Goal: Task Accomplishment & Management: Complete application form

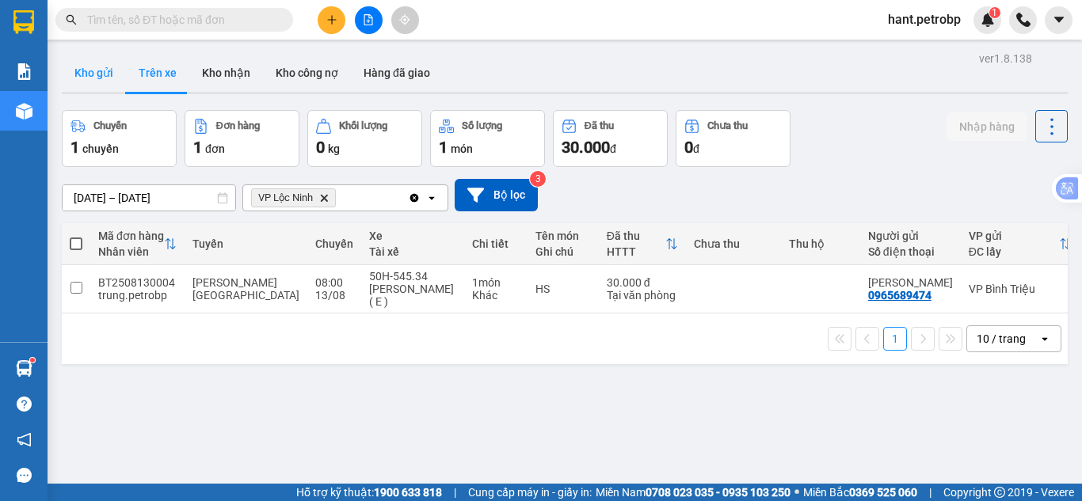
click at [91, 64] on button "Kho gửi" at bounding box center [94, 73] width 64 height 38
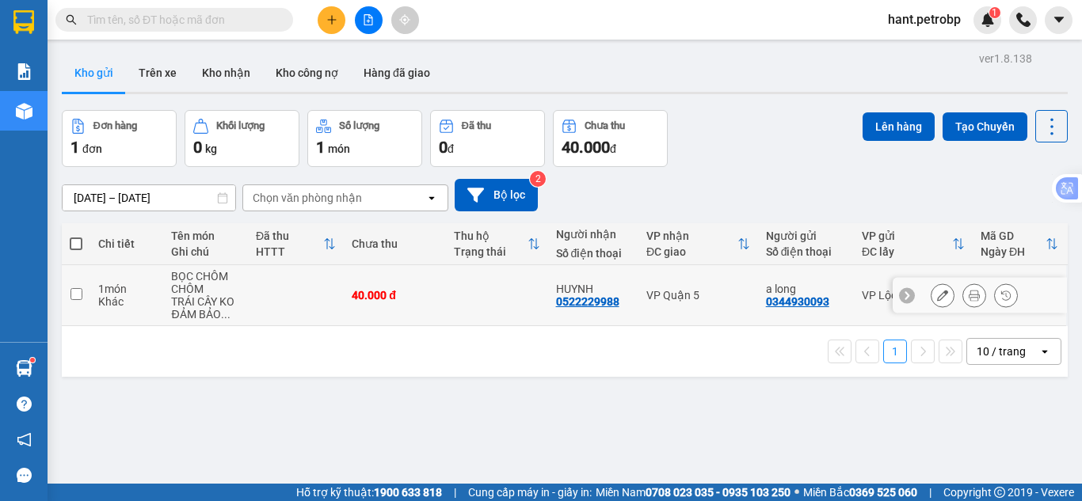
click at [77, 297] on input "checkbox" at bounding box center [76, 294] width 12 height 12
checkbox input "true"
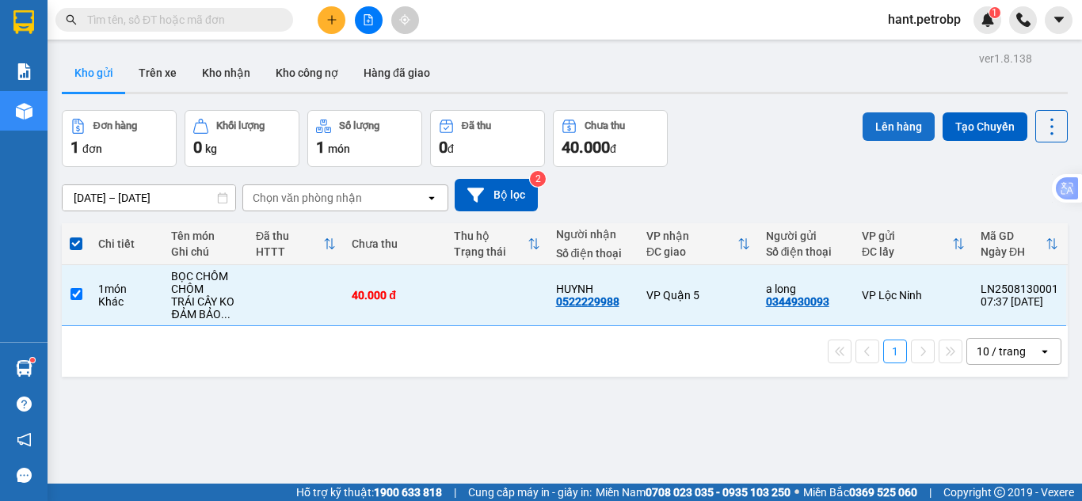
click at [862, 118] on button "Lên hàng" at bounding box center [898, 126] width 72 height 29
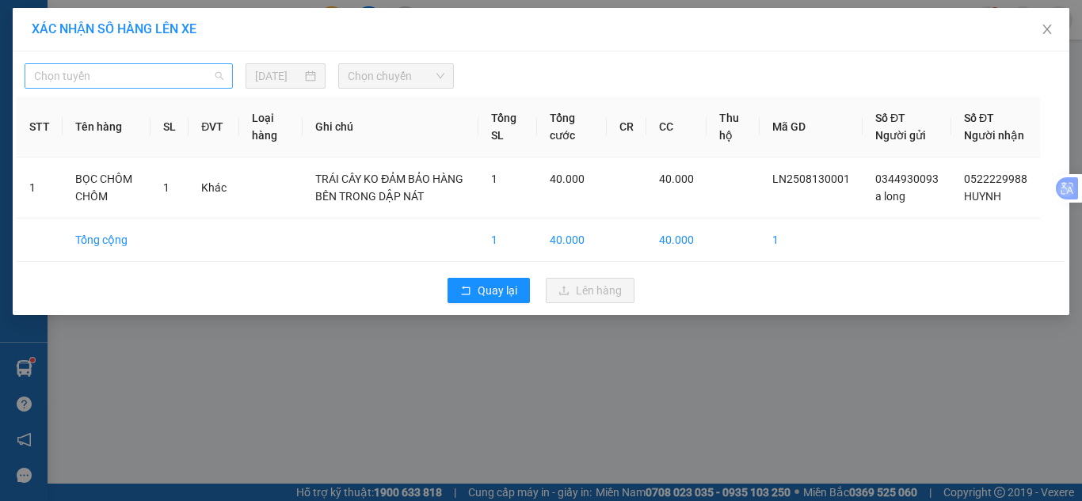
click at [90, 74] on span "Chọn tuyến" at bounding box center [128, 76] width 189 height 24
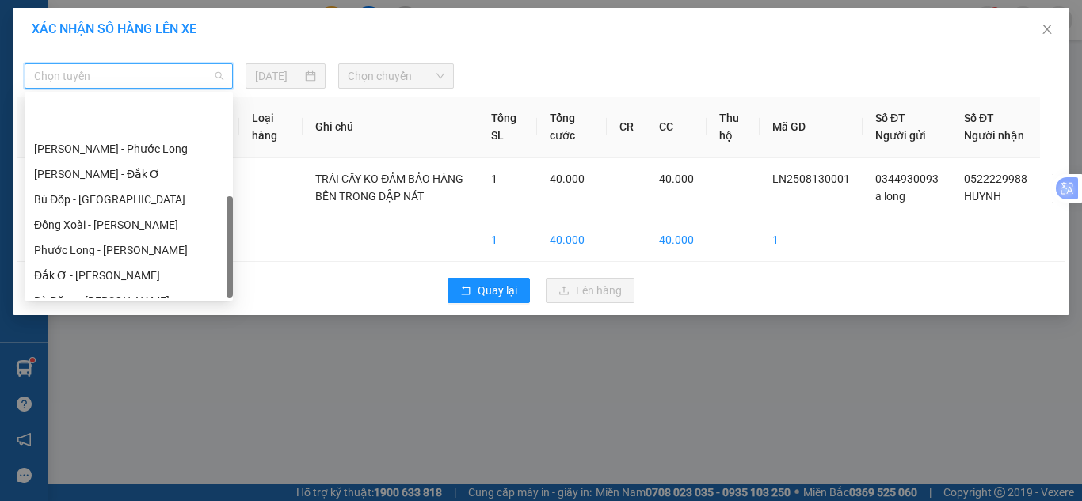
scroll to position [304, 0]
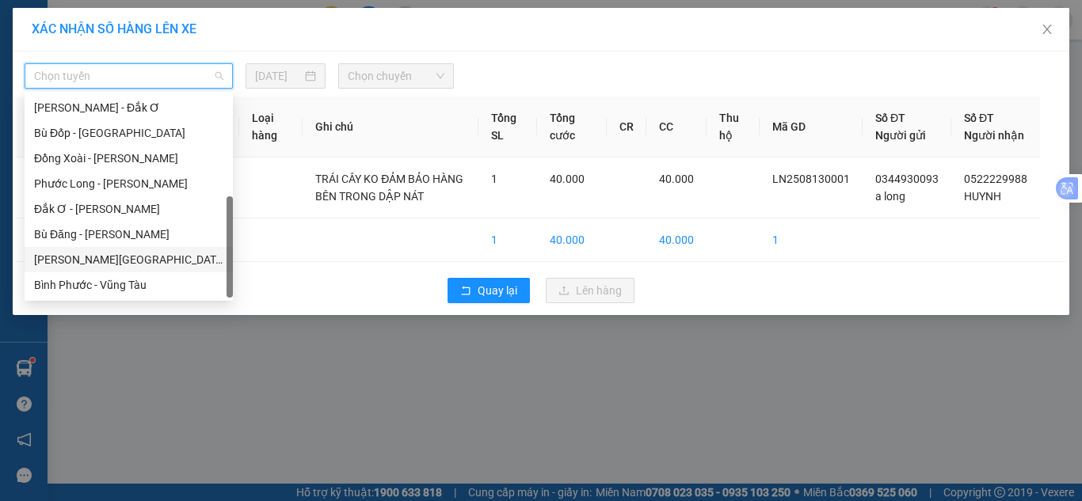
click at [99, 268] on div "[PERSON_NAME][GEOGRAPHIC_DATA]" at bounding box center [128, 259] width 189 height 17
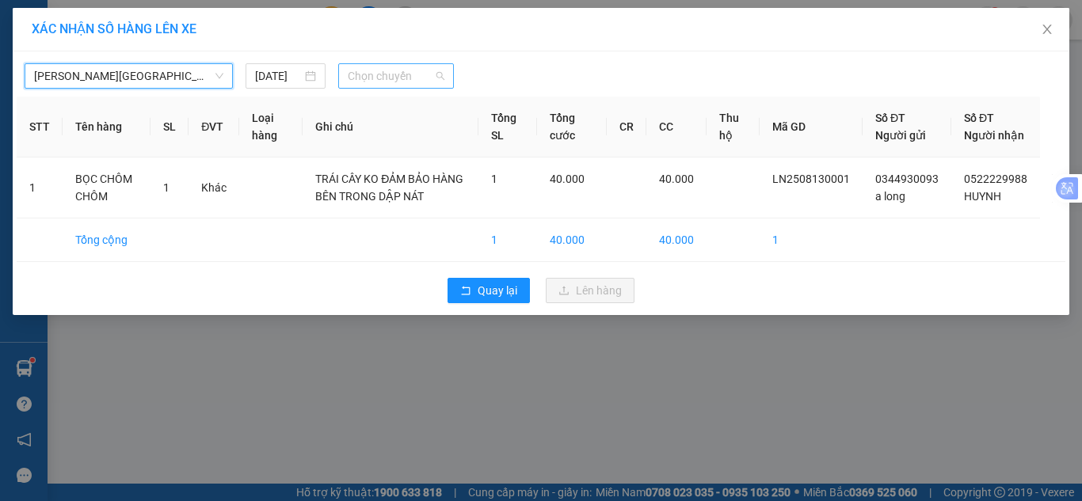
click at [380, 86] on span "Chọn chuyến" at bounding box center [396, 76] width 97 height 24
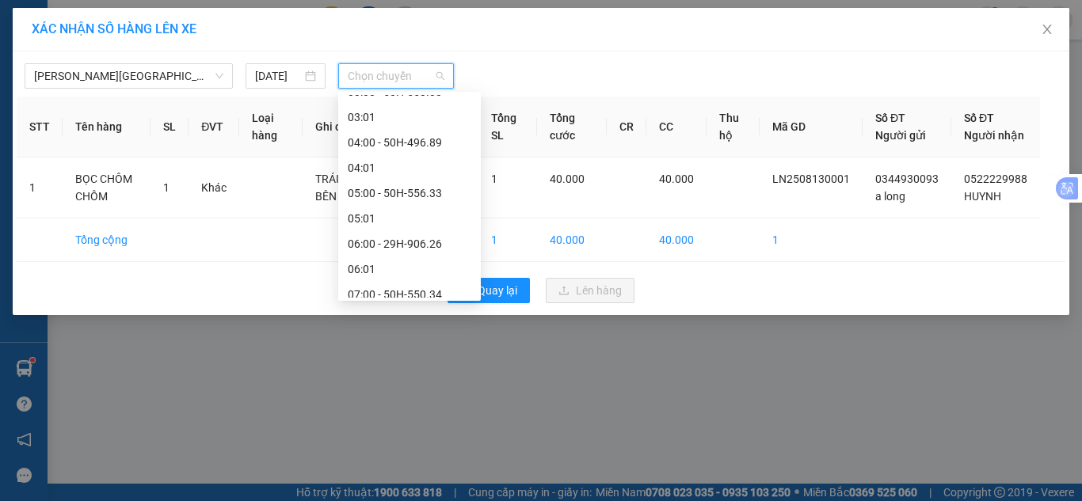
scroll to position [317, 0]
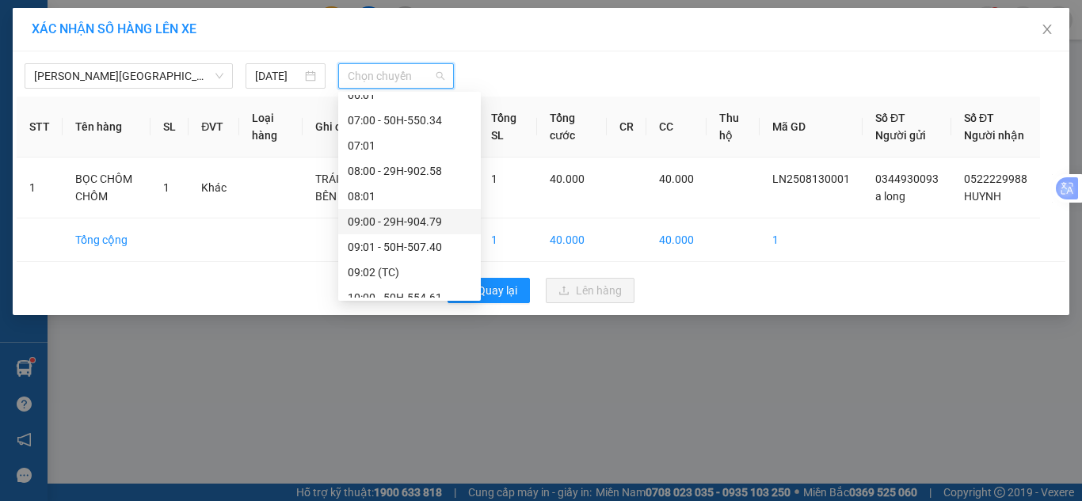
click at [392, 219] on div "09:00 - 29H-904.79" at bounding box center [410, 221] width 124 height 17
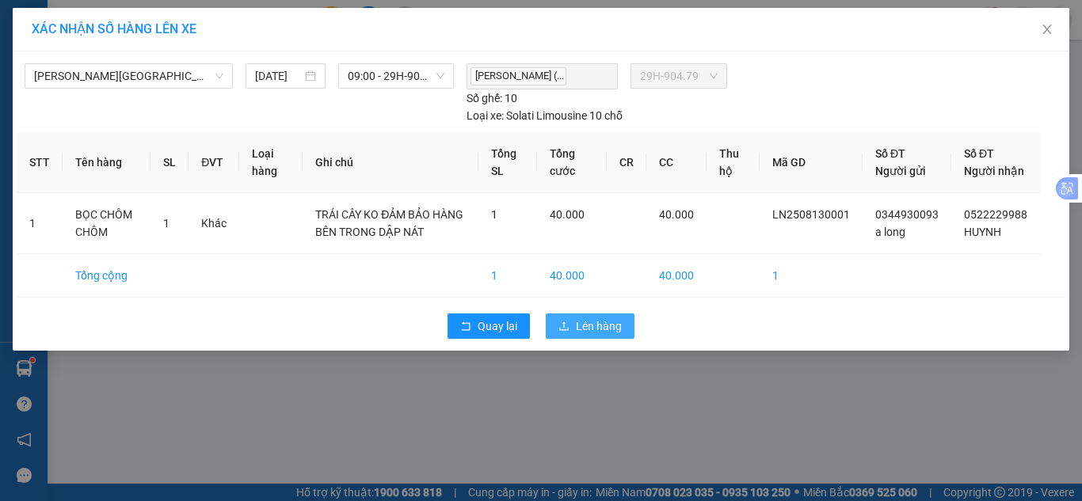
drag, startPoint x: 584, startPoint y: 341, endPoint x: 576, endPoint y: 329, distance: 14.7
click at [583, 335] on span "Lên hàng" at bounding box center [599, 325] width 46 height 17
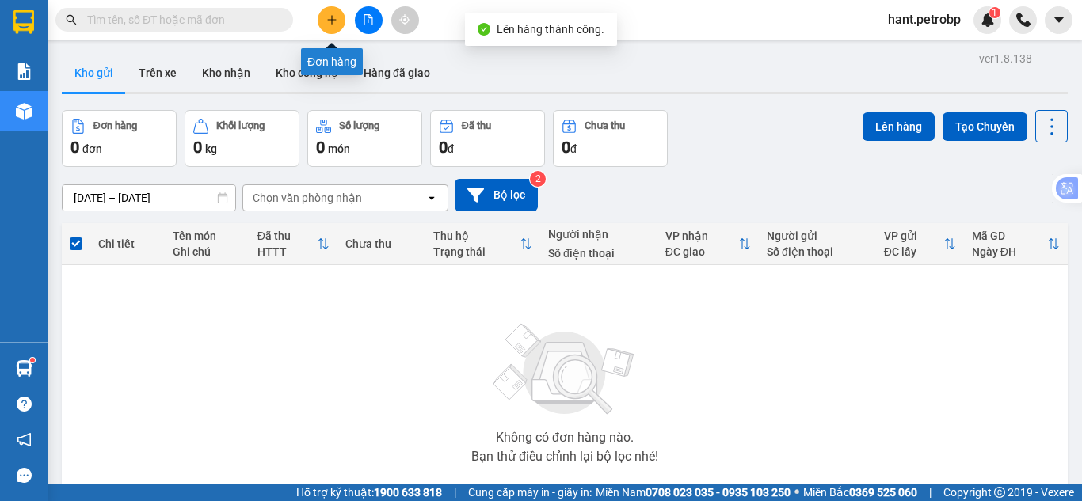
click at [333, 19] on icon "plus" at bounding box center [331, 19] width 11 height 11
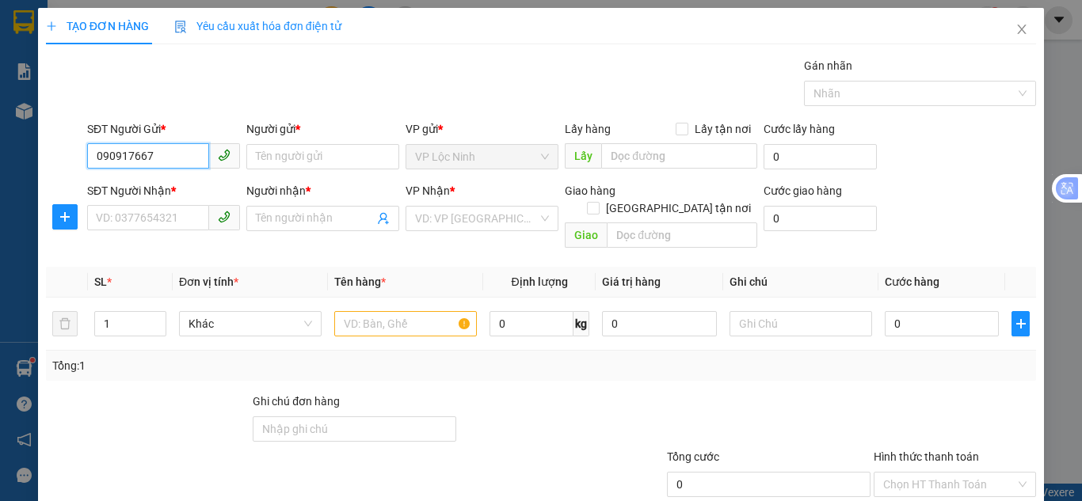
type input "0909176677"
click at [144, 192] on div "0909176677 - CHIẾN" at bounding box center [162, 188] width 132 height 17
type input "CHIẾN"
type input "0987430555"
type input "A TRỌNG"
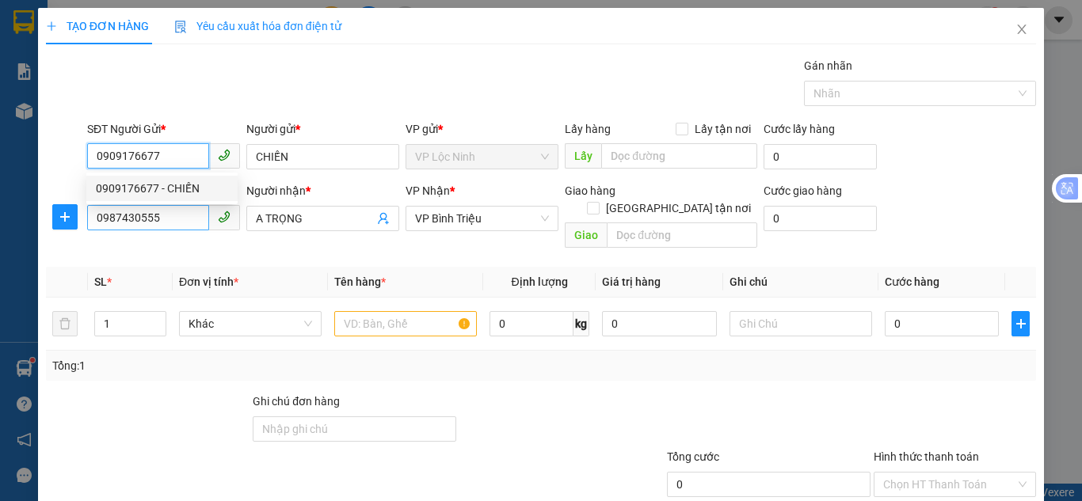
type input "30.000"
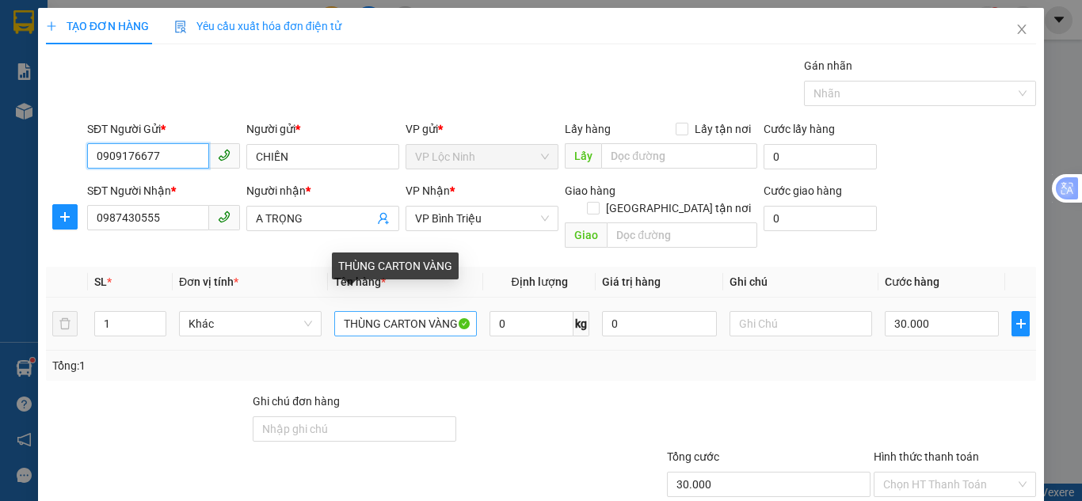
type input "0909176677"
drag, startPoint x: 337, startPoint y: 309, endPoint x: 520, endPoint y: 315, distance: 183.0
click at [520, 315] on tr "1 Khác THÙNG CARTON VÀNG 0 kg 0 30.000" at bounding box center [541, 324] width 990 height 53
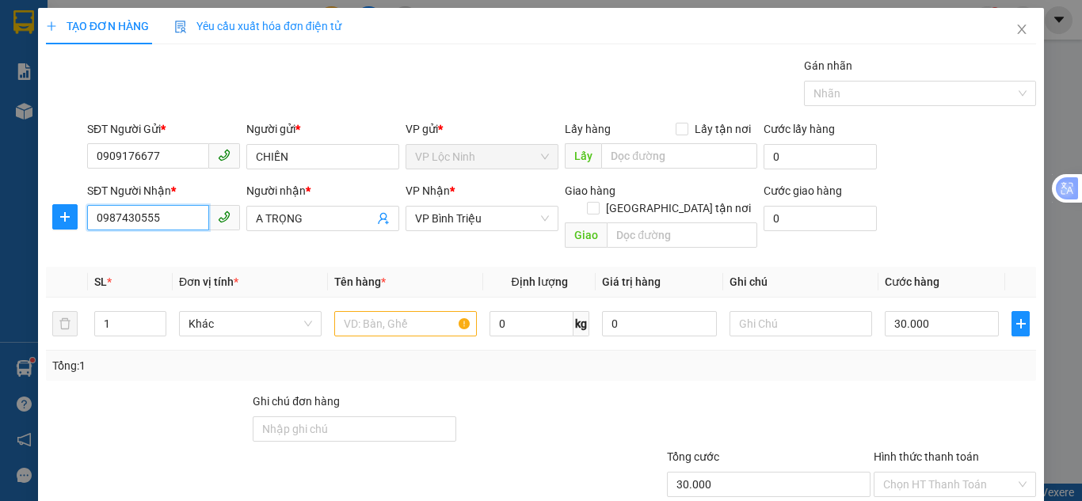
drag, startPoint x: 173, startPoint y: 217, endPoint x: 0, endPoint y: 217, distance: 172.6
click at [0, 217] on div "TẠO ĐƠN HÀNG Yêu cầu xuất hóa đơn điện tử Transit Pickup Surcharge Ids Transit …" at bounding box center [541, 250] width 1082 height 501
type input "0982473175"
drag, startPoint x: 329, startPoint y: 213, endPoint x: 238, endPoint y: 221, distance: 90.6
click at [238, 221] on div "SĐT Người Nhận * 0982473175 Người nhận * A TRỌNG A TRỌNG VP Nhận * VP Bình [PER…" at bounding box center [561, 218] width 955 height 73
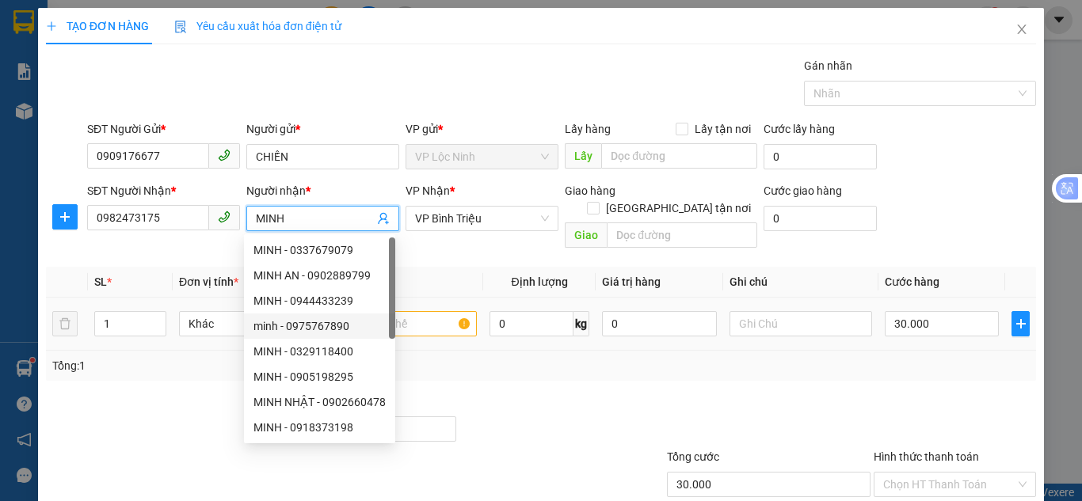
type input "MINH"
click at [424, 311] on input "text" at bounding box center [405, 323] width 143 height 25
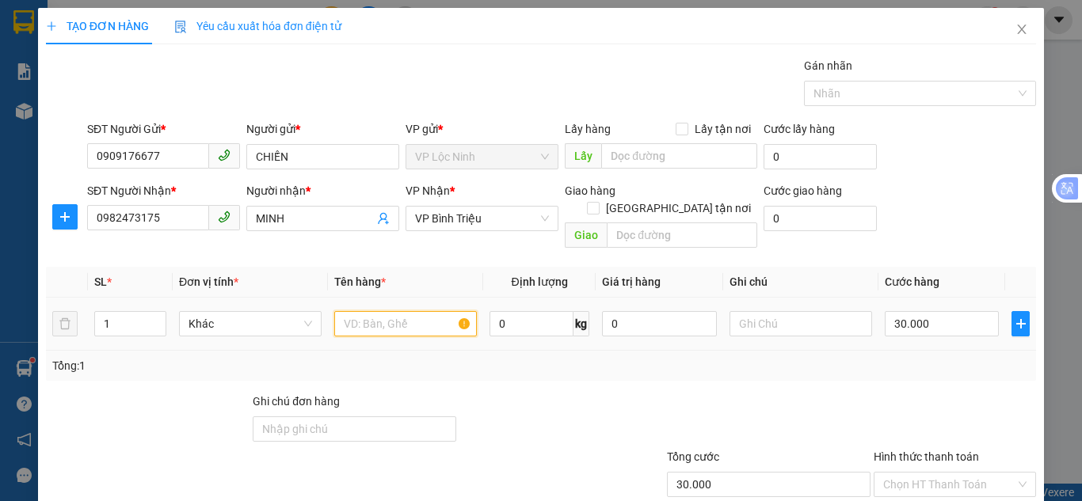
click at [428, 311] on input "text" at bounding box center [405, 323] width 143 height 25
type input "BAO LÁ THUỐC+ BỌC RAU"
drag, startPoint x: 135, startPoint y: 311, endPoint x: 37, endPoint y: 313, distance: 97.4
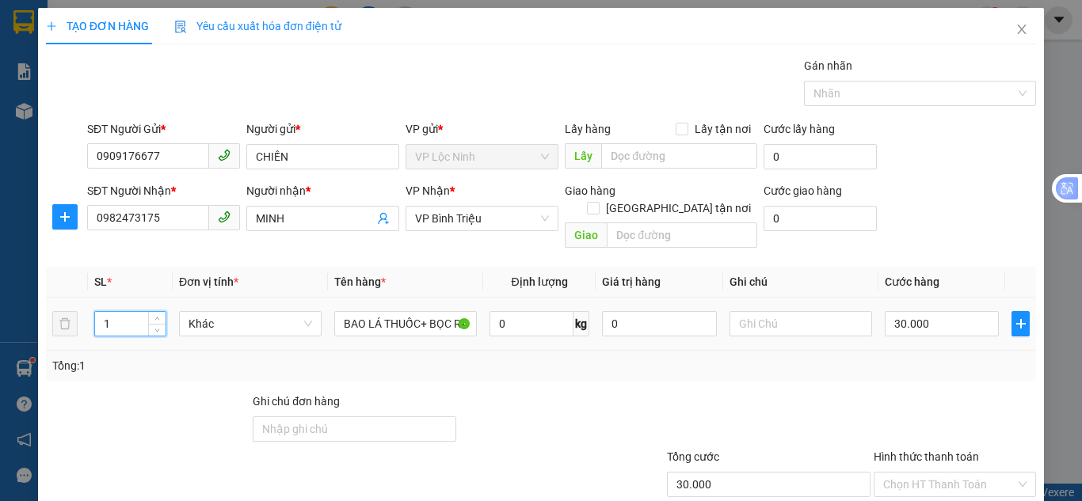
click at [38, 313] on div "TẠO ĐƠN HÀNG Yêu cầu xuất hóa đơn điện tử Transit Pickup Surcharge Ids Transit …" at bounding box center [541, 296] width 1006 height 576
type input "2"
drag, startPoint x: 145, startPoint y: 375, endPoint x: 577, endPoint y: 360, distance: 432.6
click at [145, 393] on div at bounding box center [147, 420] width 207 height 55
type input "0"
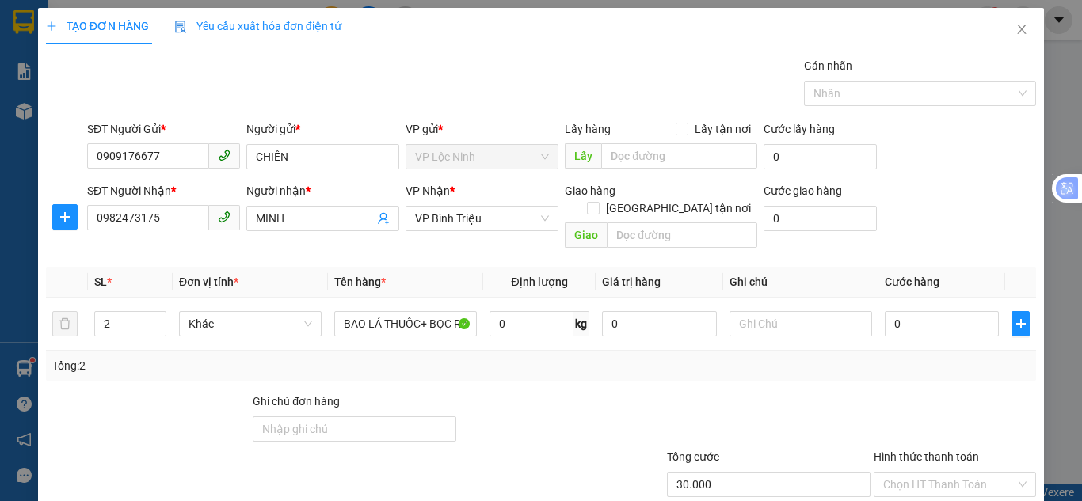
type input "0"
click at [947, 311] on input "0" at bounding box center [941, 323] width 114 height 25
type input "8"
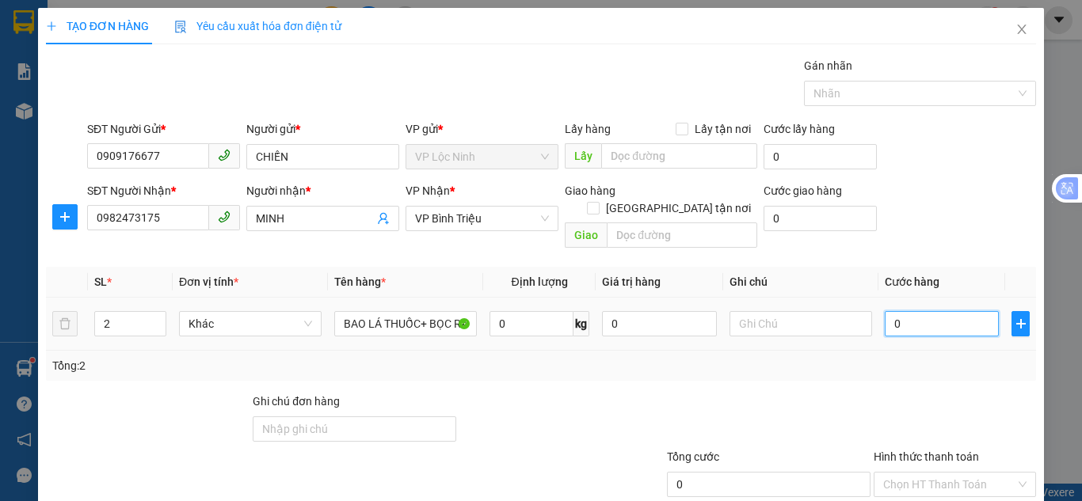
type input "8"
type input "80"
type input "80.000"
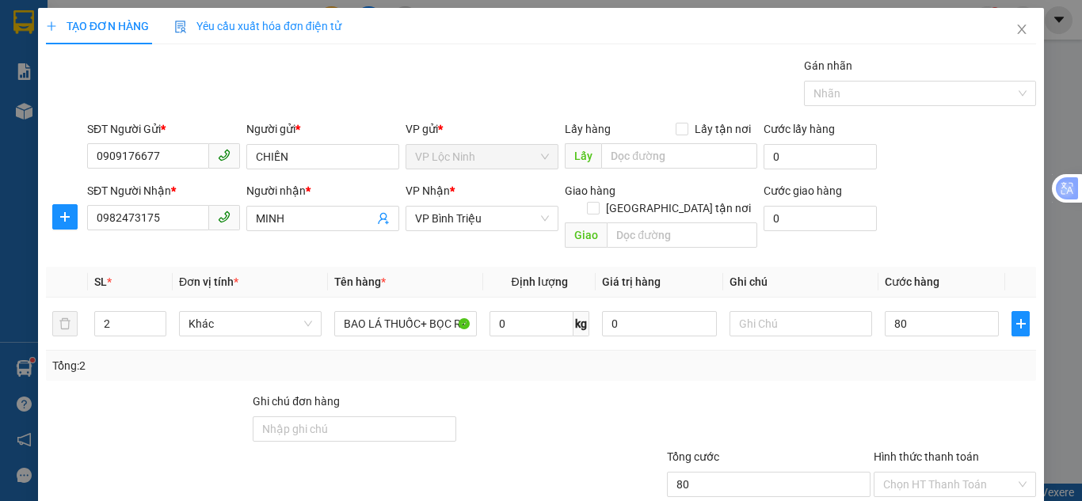
type input "80.000"
drag, startPoint x: 941, startPoint y: 197, endPoint x: 855, endPoint y: 199, distance: 85.5
click at [941, 196] on div "SĐT Người Nhận * 0982473175 Người nhận * MINH VP Nhận * VP Bình [PERSON_NAME] h…" at bounding box center [561, 218] width 955 height 73
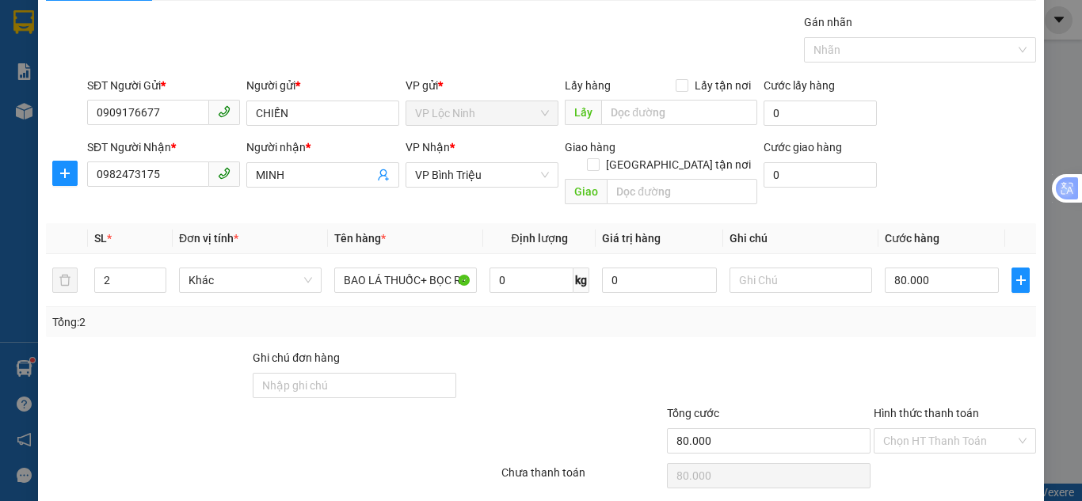
scroll to position [85, 0]
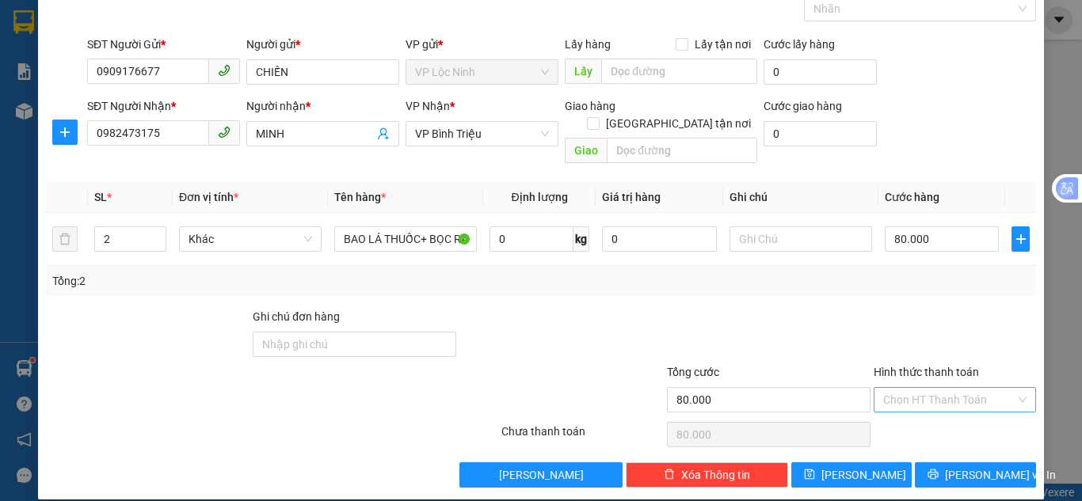
click at [902, 388] on input "Hình thức thanh toán" at bounding box center [949, 400] width 132 height 24
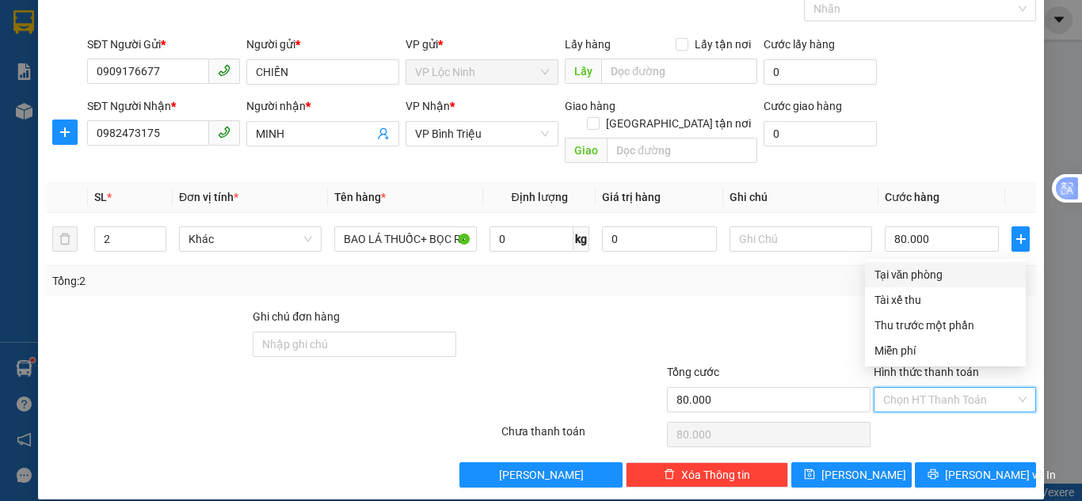
click at [907, 272] on div "Tại văn phòng" at bounding box center [945, 274] width 142 height 17
type input "0"
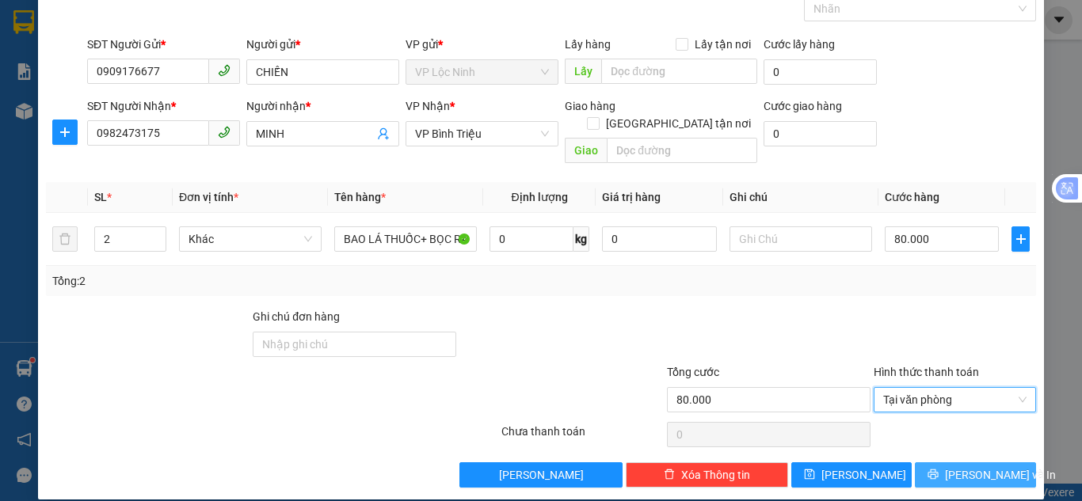
click at [966, 466] on span "[PERSON_NAME] và In" at bounding box center [1000, 474] width 111 height 17
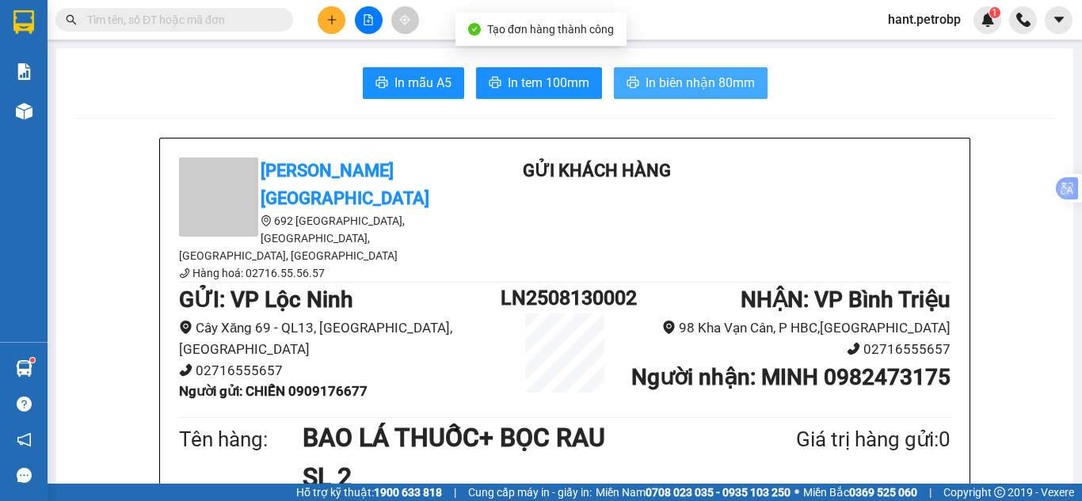
click at [683, 70] on button "In biên nhận 80mm" at bounding box center [691, 83] width 154 height 32
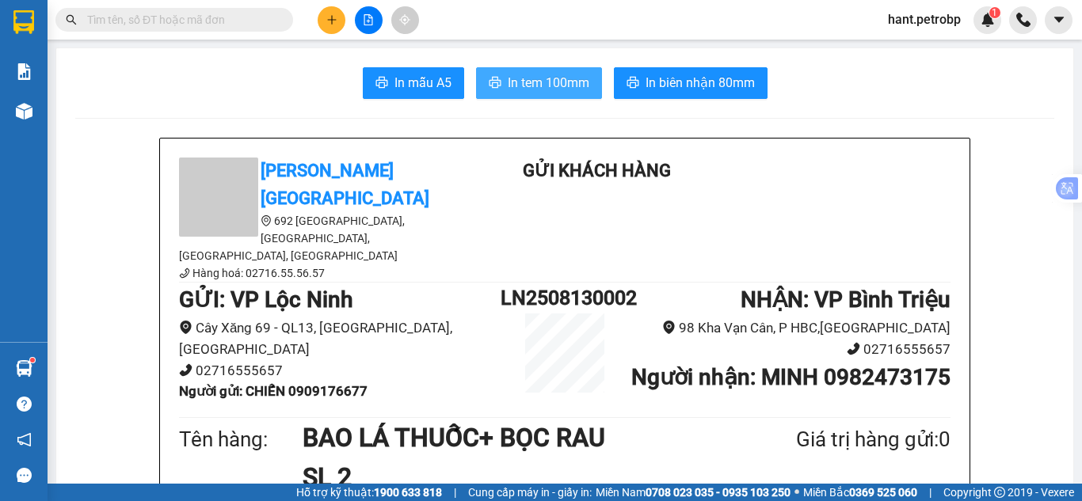
click at [575, 78] on span "In tem 100mm" at bounding box center [549, 83] width 82 height 20
click at [543, 89] on span "In tem 100mm" at bounding box center [549, 83] width 82 height 20
drag, startPoint x: 568, startPoint y: 83, endPoint x: 567, endPoint y: 120, distance: 36.4
click at [568, 85] on span "In tem 100mm" at bounding box center [549, 83] width 82 height 20
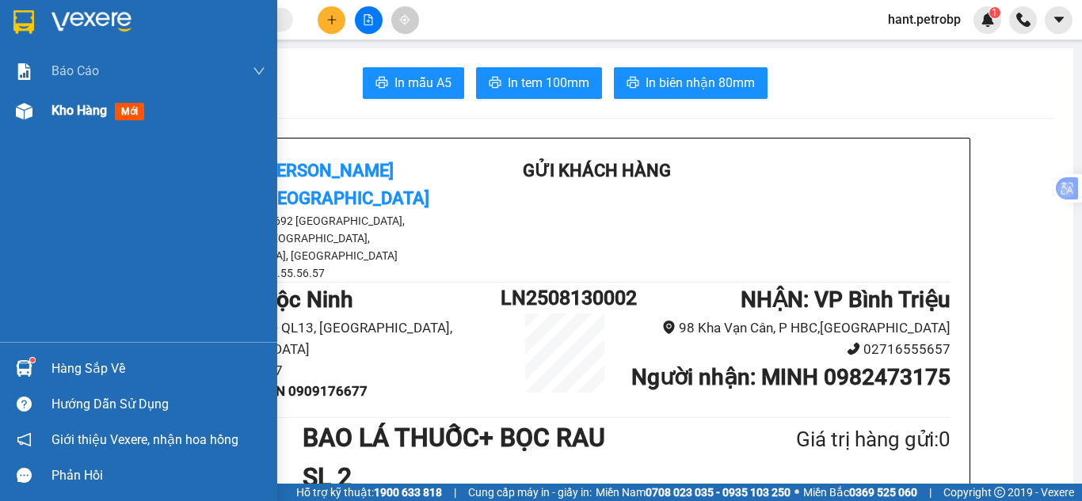
click at [35, 104] on div at bounding box center [24, 111] width 28 height 28
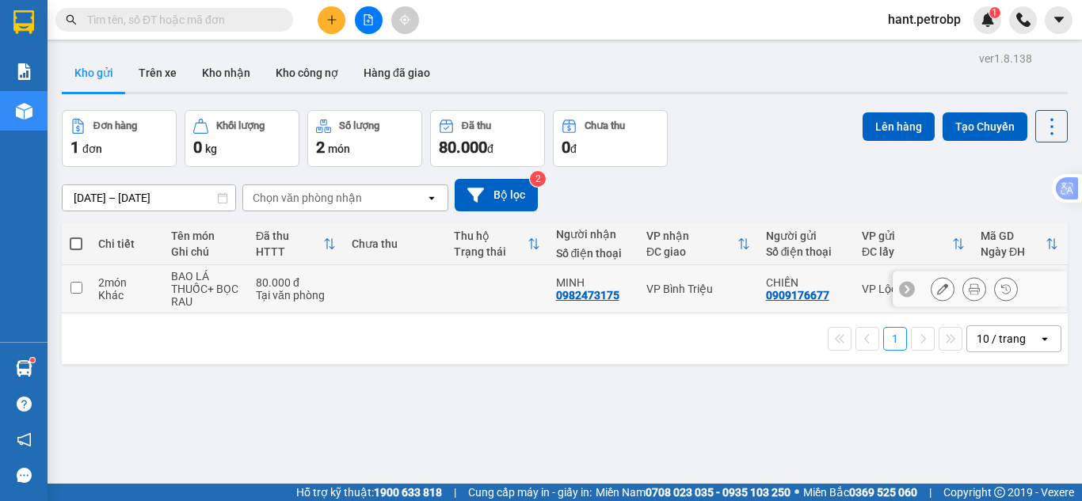
drag, startPoint x: 73, startPoint y: 286, endPoint x: 515, endPoint y: 192, distance: 452.4
click at [73, 285] on input "checkbox" at bounding box center [76, 288] width 12 height 12
checkbox input "true"
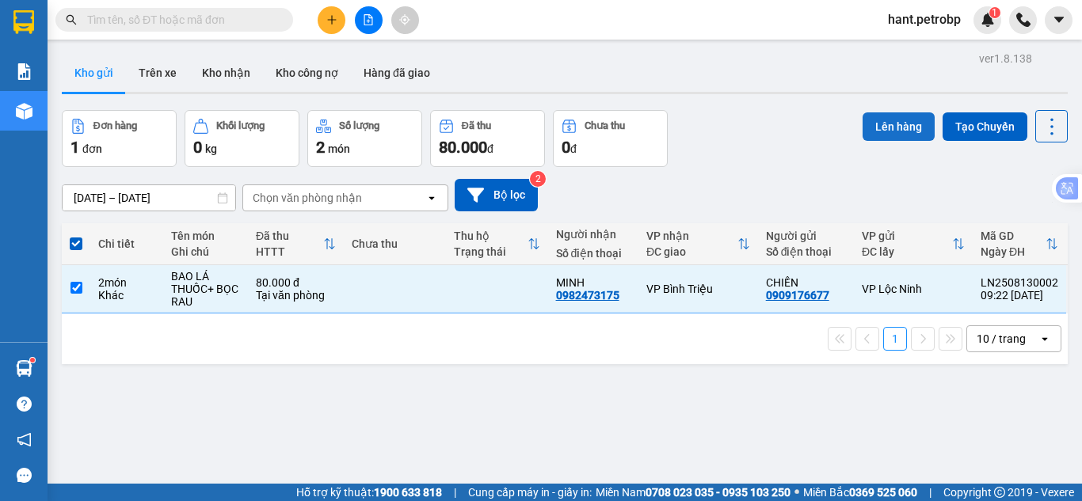
click at [876, 135] on button "Lên hàng" at bounding box center [898, 126] width 72 height 29
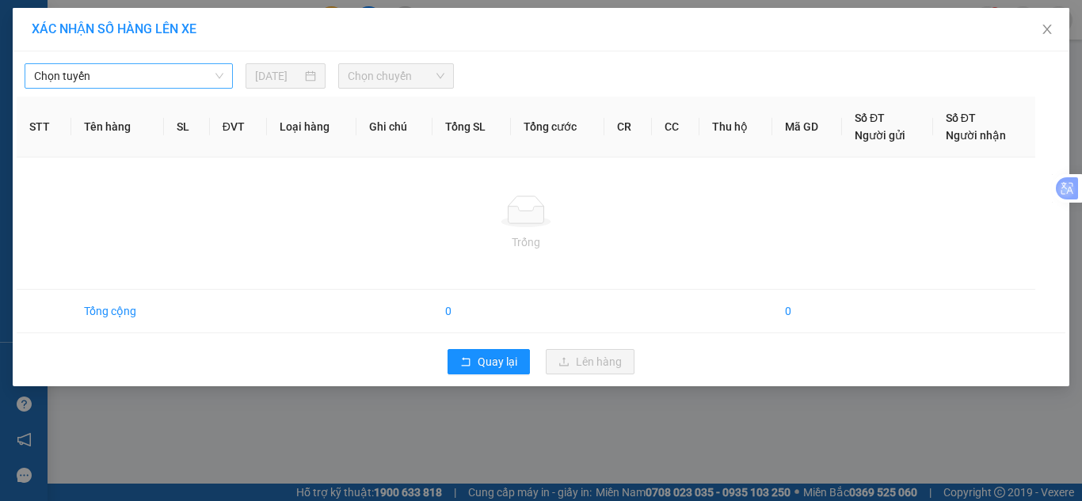
click at [200, 67] on span "Chọn tuyến" at bounding box center [128, 76] width 189 height 24
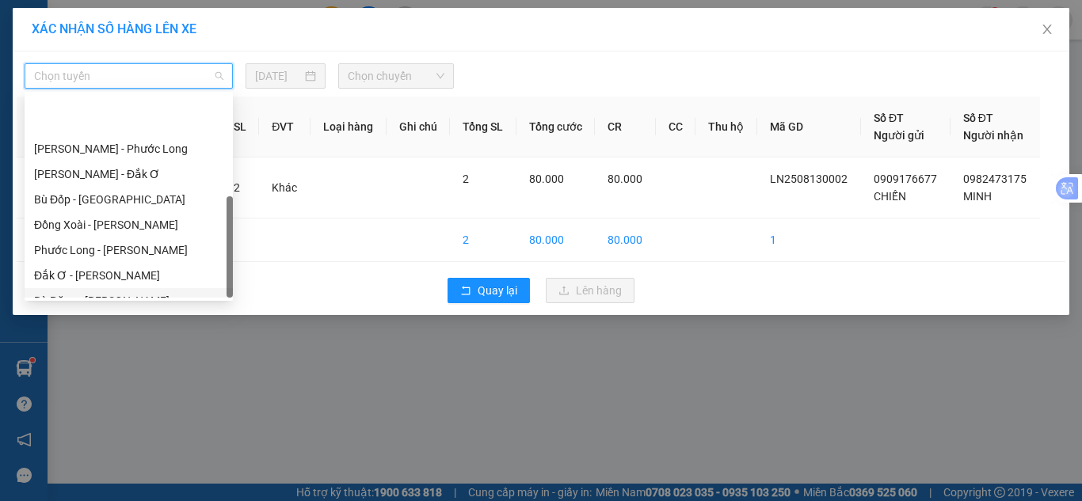
scroll to position [304, 0]
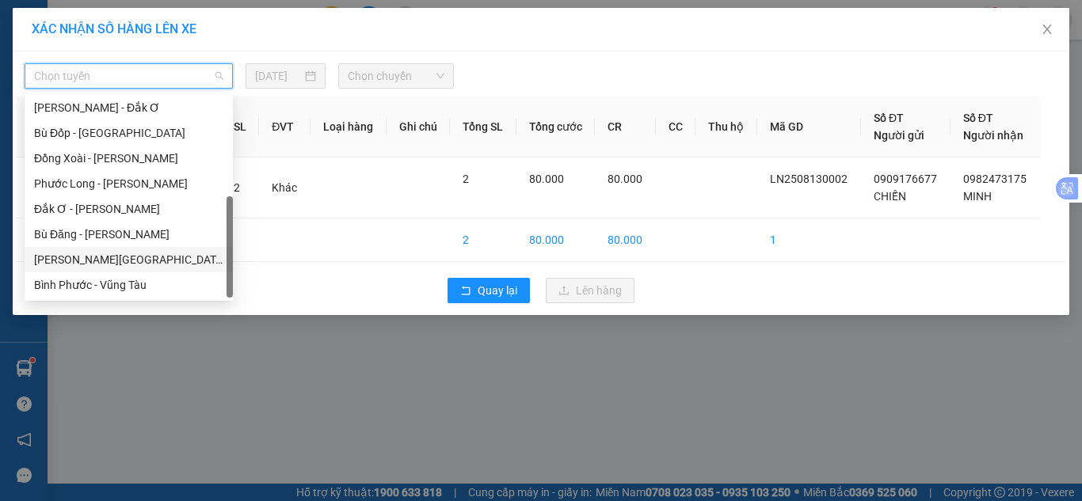
click at [83, 265] on div "[PERSON_NAME][GEOGRAPHIC_DATA]" at bounding box center [128, 259] width 189 height 17
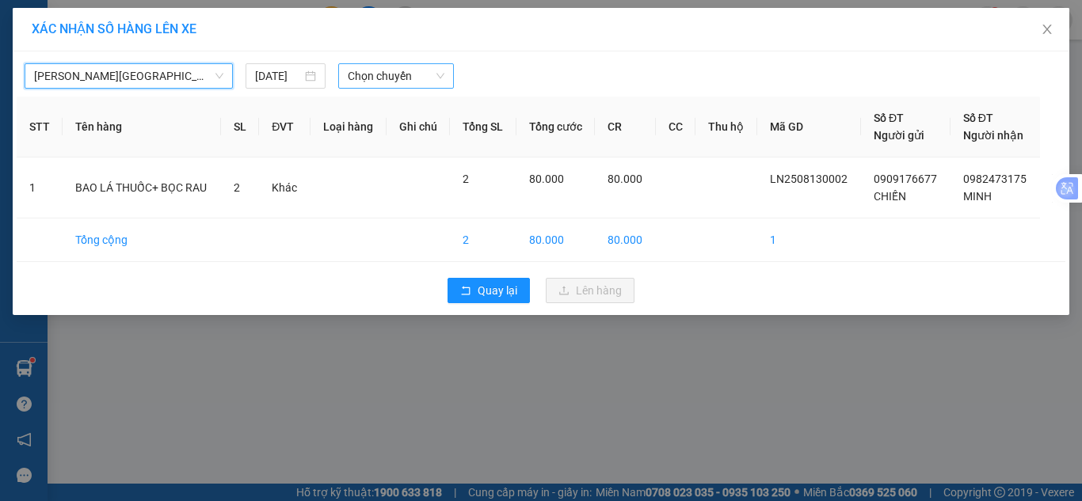
drag, startPoint x: 400, startPoint y: 72, endPoint x: 400, endPoint y: 86, distance: 13.5
click at [400, 73] on span "Chọn chuyến" at bounding box center [396, 76] width 97 height 24
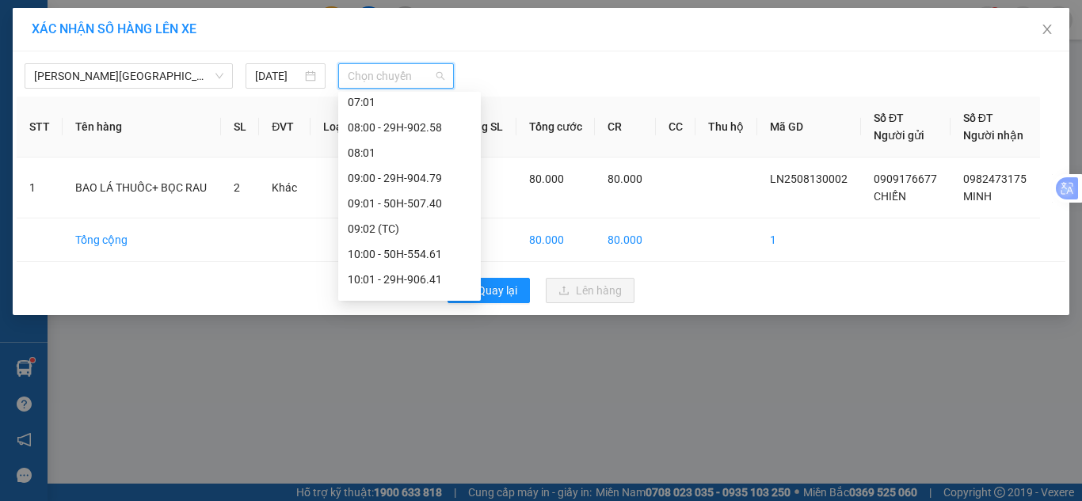
scroll to position [396, 0]
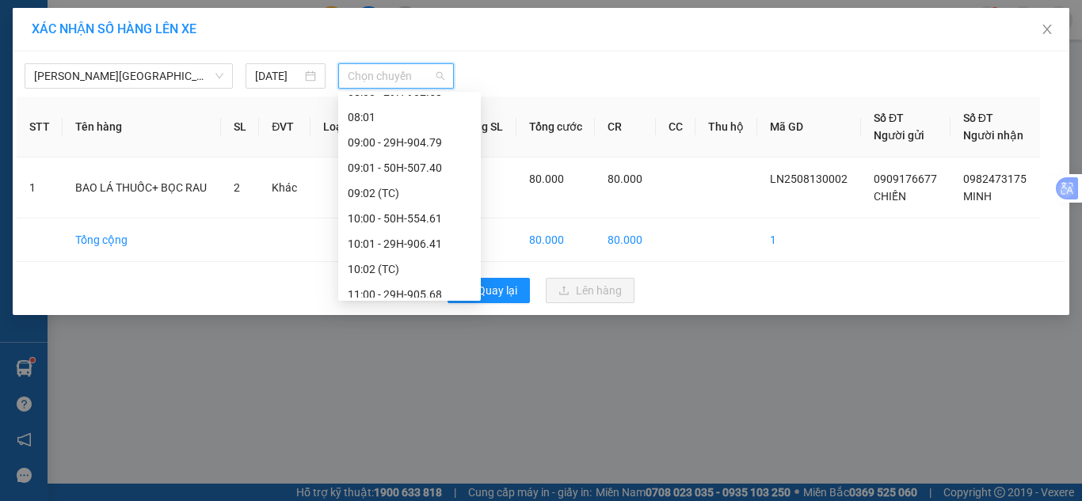
click at [374, 217] on div "10:00 - 50H-554.61" at bounding box center [410, 218] width 124 height 17
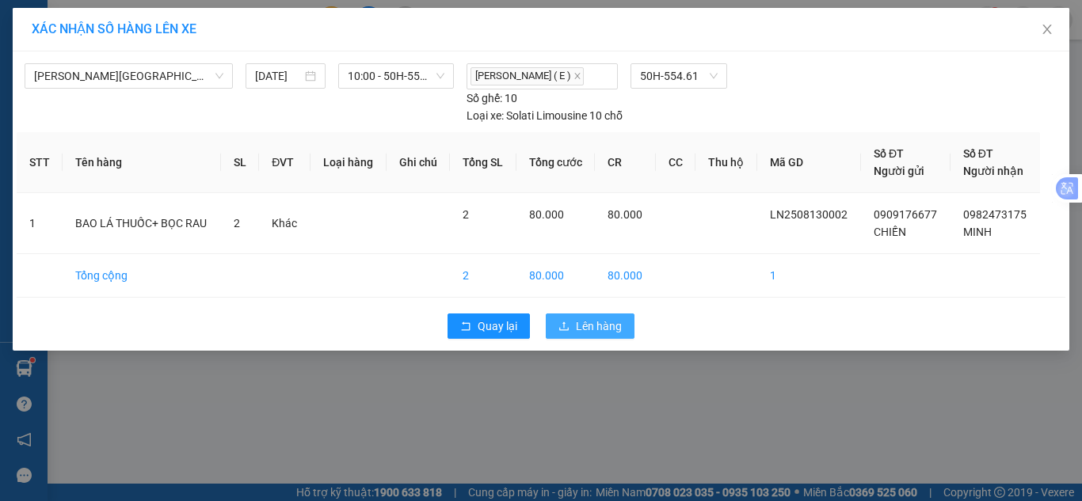
click at [605, 336] on button "Lên hàng" at bounding box center [590, 326] width 89 height 25
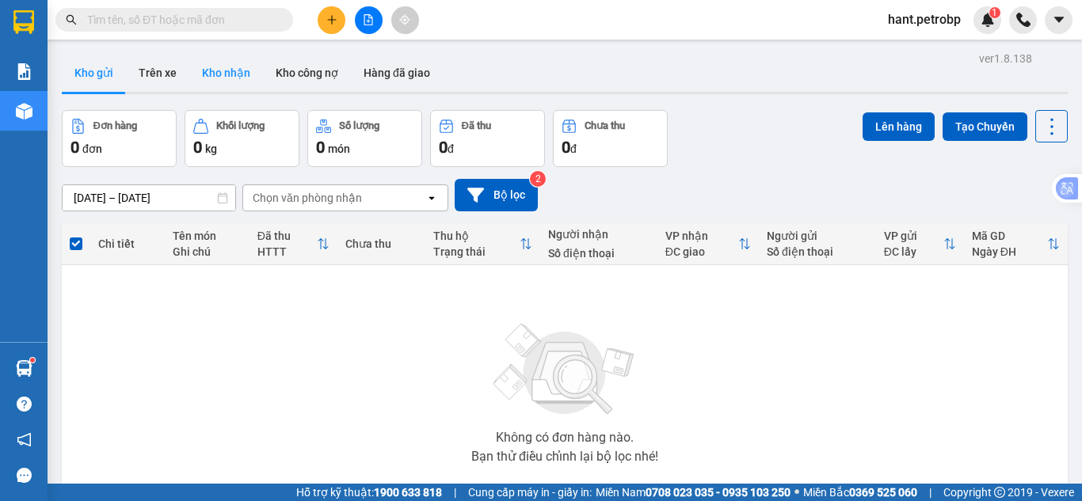
click at [220, 63] on button "Kho nhận" at bounding box center [226, 73] width 74 height 38
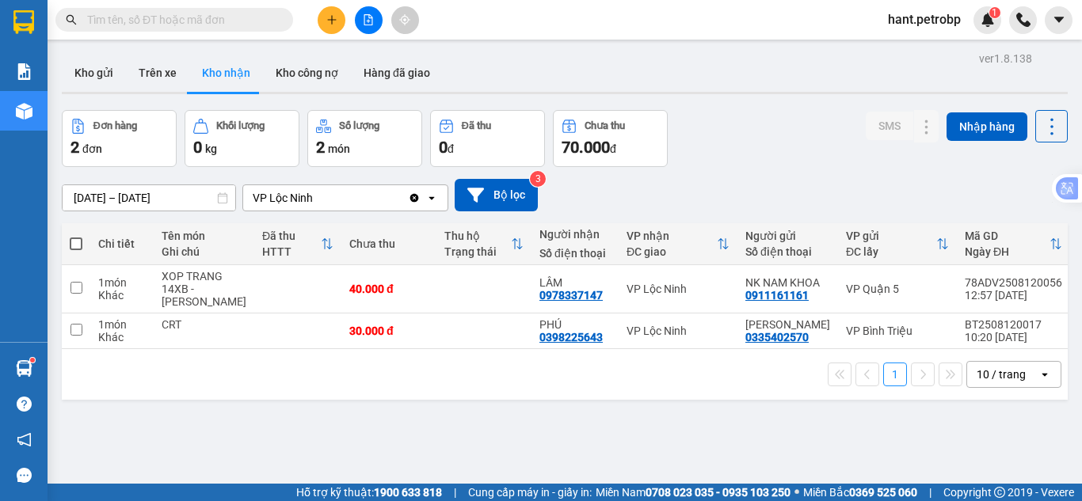
click at [125, 201] on input "[DATE] – [DATE]" at bounding box center [149, 197] width 173 height 25
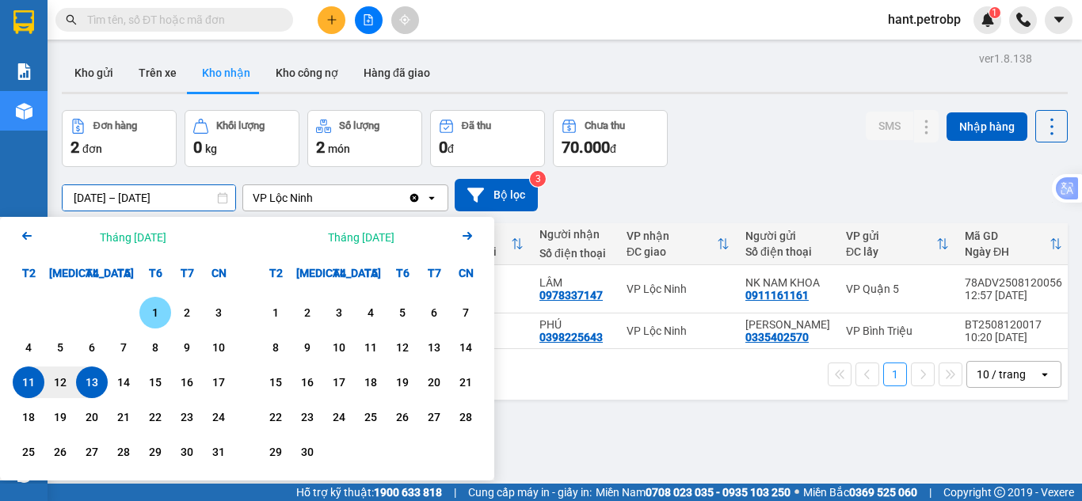
click at [152, 311] on div "1" at bounding box center [155, 312] width 22 height 19
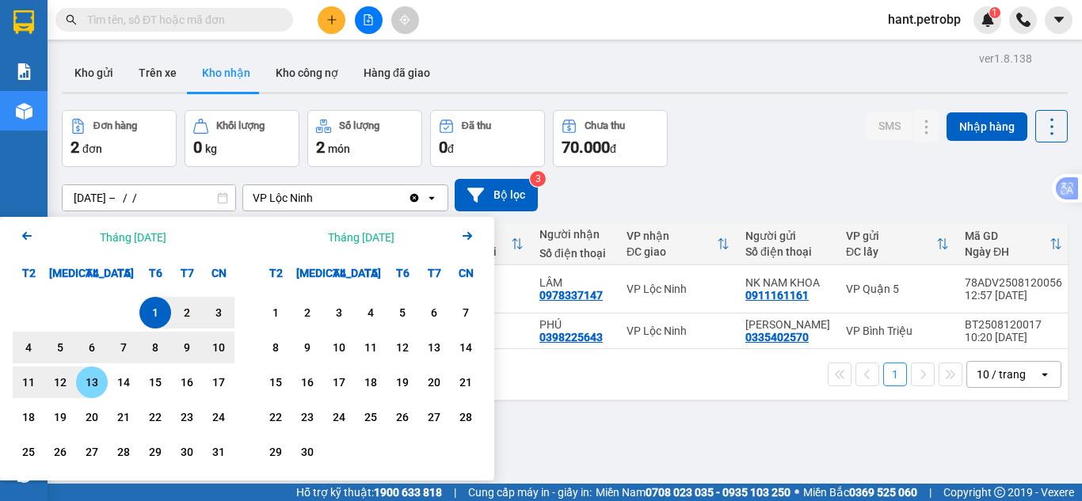
click at [89, 392] on div "13" at bounding box center [92, 382] width 22 height 19
type input "[DATE] – [DATE]"
